Goal: Information Seeking & Learning: Find specific fact

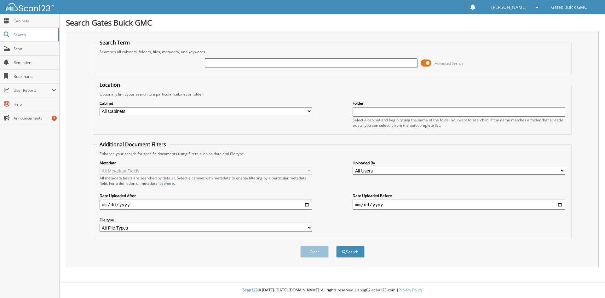
click at [214, 66] on input "text" at bounding box center [311, 62] width 212 height 9
type input "aaaafg"
click at [306, 204] on input "date" at bounding box center [206, 204] width 212 height 10
type input "[DATE]"
click at [563, 172] on select "All Users Aaron Tumel Allison Francis AMY SANBORN ANGELIE TORRES Arianna Izzo A…" at bounding box center [459, 171] width 212 height 8
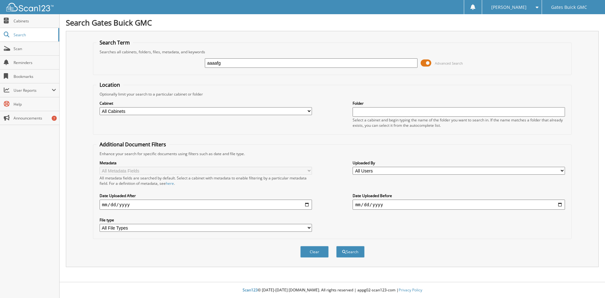
click at [505, 178] on div "Metadata All Metadata Fields All metadata fields are searched by default. Selec…" at bounding box center [332, 195] width 472 height 79
click at [563, 205] on input "date" at bounding box center [459, 204] width 212 height 10
click at [558, 205] on input "date" at bounding box center [459, 204] width 212 height 10
type input "[DATE]"
click at [430, 201] on input "[DATE]" at bounding box center [459, 204] width 212 height 10
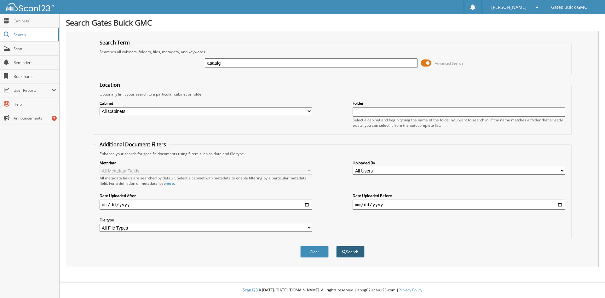
click at [346, 251] on button "Search" at bounding box center [350, 252] width 28 height 12
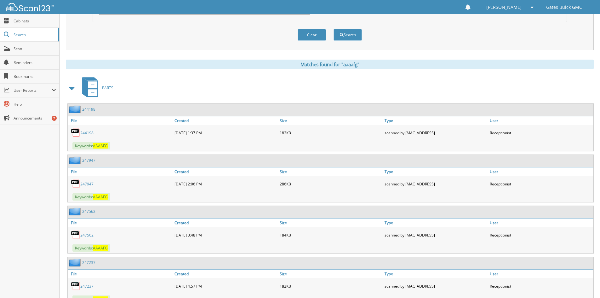
scroll to position [221, 0]
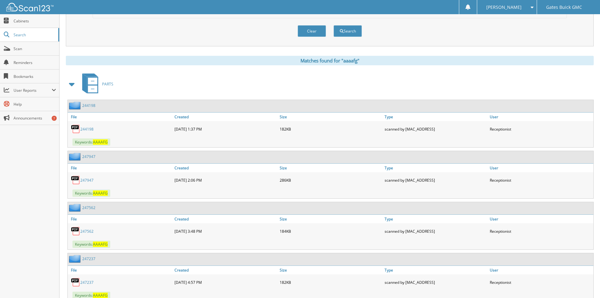
click at [88, 130] on link "244198" at bounding box center [86, 128] width 13 height 5
click at [89, 183] on link "247947" at bounding box center [86, 179] width 13 height 5
click at [88, 181] on link "247947" at bounding box center [86, 179] width 13 height 5
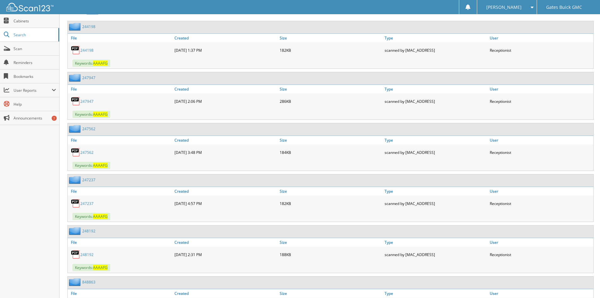
scroll to position [315, 0]
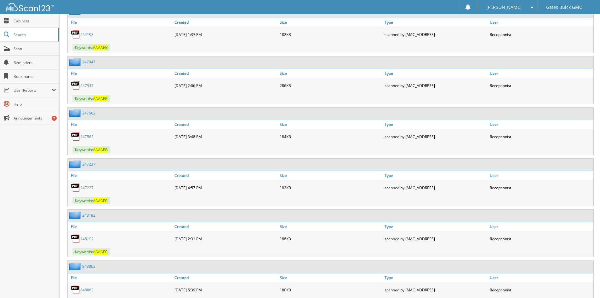
click at [87, 137] on link "247562" at bounding box center [86, 136] width 13 height 5
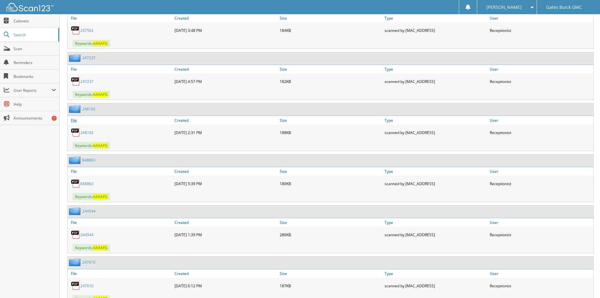
scroll to position [441, 0]
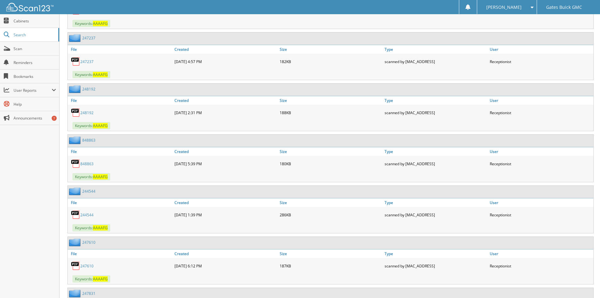
click at [86, 61] on link "247237" at bounding box center [86, 61] width 13 height 5
click at [87, 164] on link "848863" at bounding box center [86, 163] width 13 height 5
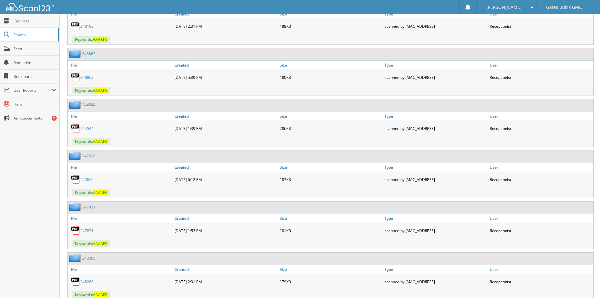
scroll to position [536, 0]
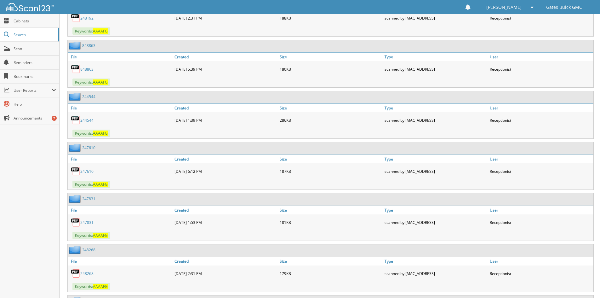
click at [83, 119] on link "244544" at bounding box center [86, 120] width 13 height 5
click at [88, 120] on link "244544" at bounding box center [86, 120] width 13 height 5
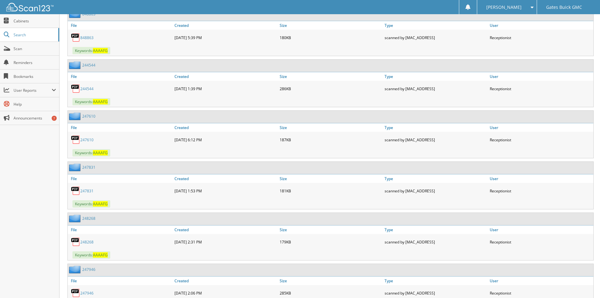
click at [85, 89] on link "244544" at bounding box center [86, 88] width 13 height 5
click at [86, 140] on link "247610" at bounding box center [86, 139] width 13 height 5
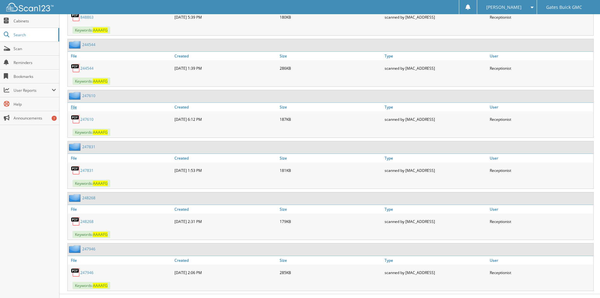
scroll to position [600, 0]
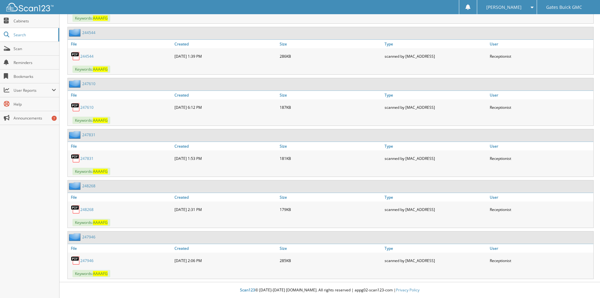
click at [86, 158] on link "247831" at bounding box center [86, 158] width 13 height 5
click at [84, 210] on link "248268" at bounding box center [86, 209] width 13 height 5
click at [87, 210] on link "248268" at bounding box center [86, 209] width 13 height 5
click at [88, 261] on link "247946" at bounding box center [86, 260] width 13 height 5
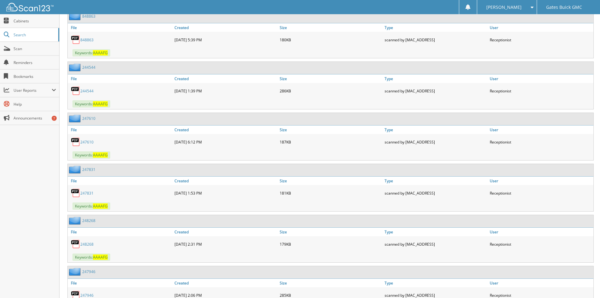
scroll to position [442, 0]
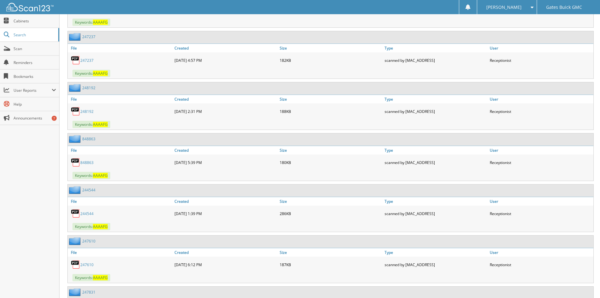
click at [89, 58] on link "247237" at bounding box center [86, 60] width 13 height 5
